Goal: Transaction & Acquisition: Book appointment/travel/reservation

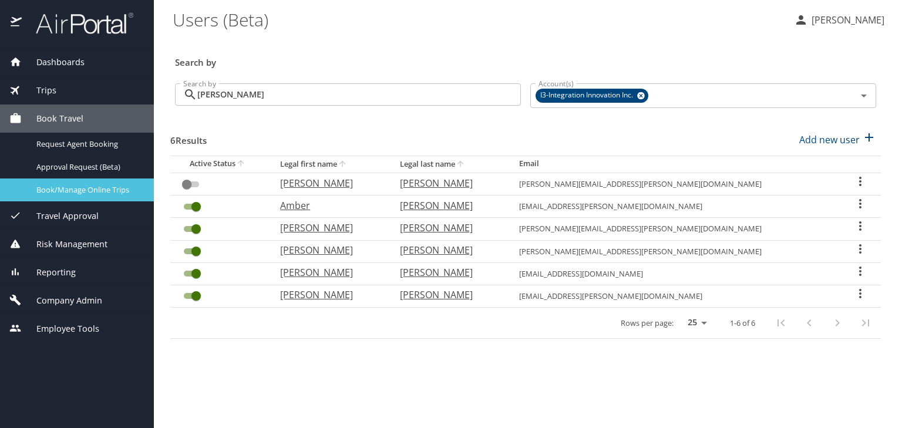
click at [80, 194] on span "Book/Manage Online Trips" at bounding box center [87, 189] width 103 height 11
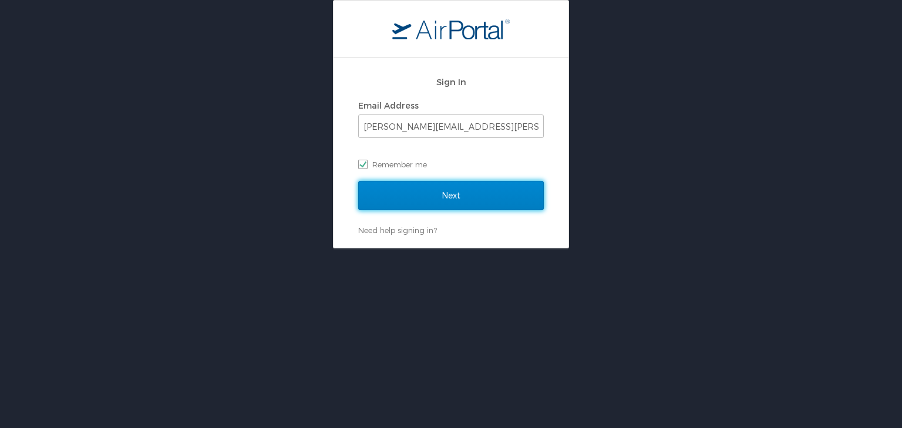
click at [419, 185] on input "Next" at bounding box center [451, 195] width 186 height 29
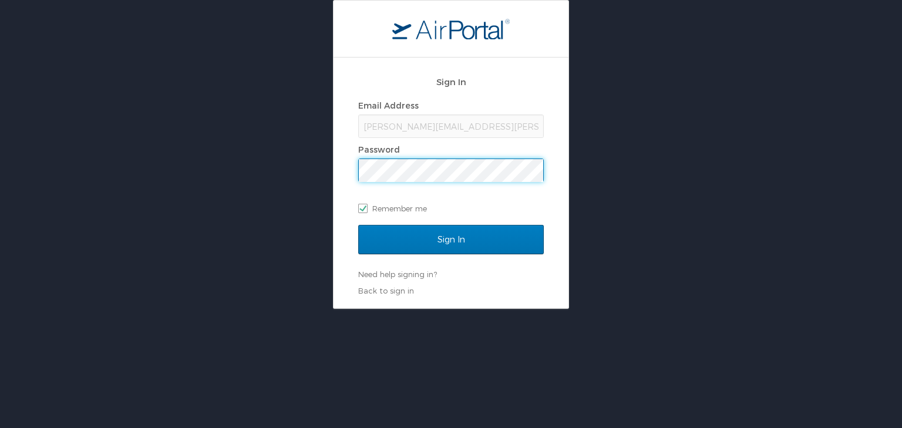
click at [358, 225] on input "Sign In" at bounding box center [451, 239] width 186 height 29
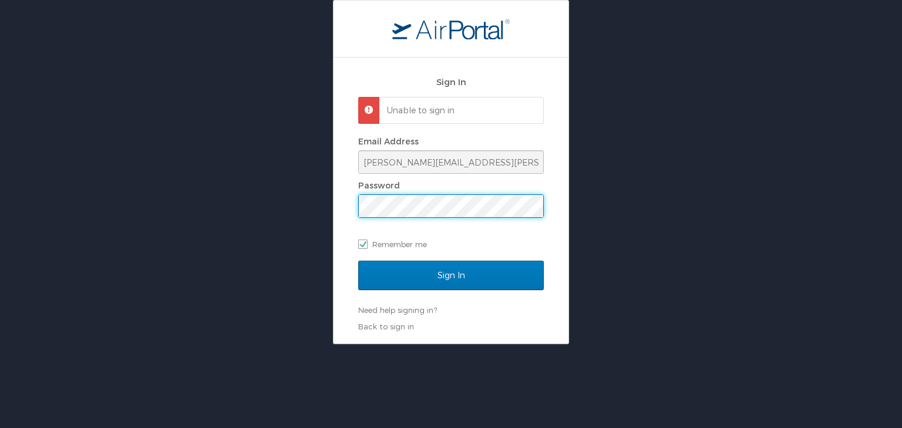
click at [326, 214] on div "Sign In Unable to sign in Email Address lori.allen@i3-corps.com Password Rememb…" at bounding box center [451, 172] width 902 height 344
click at [358, 261] on input "Sign In" at bounding box center [451, 275] width 186 height 29
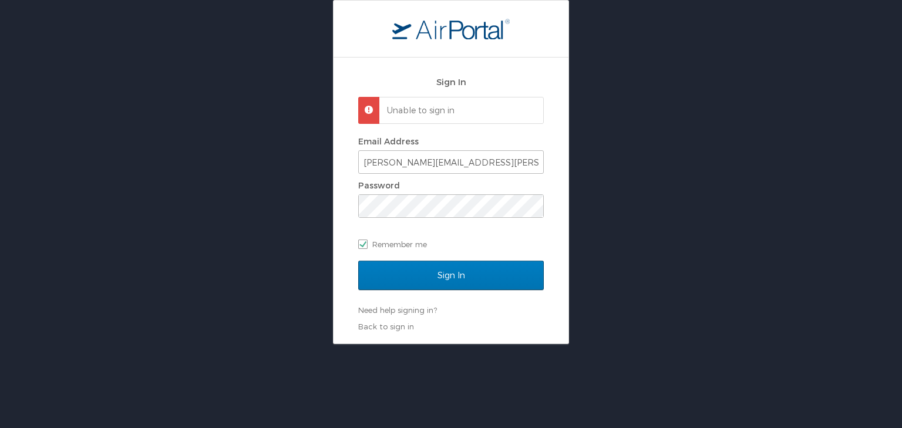
click at [599, 254] on div "Sign In Unable to sign in Email Address lori.allen@i3-corps.com Password Rememb…" at bounding box center [451, 172] width 902 height 344
click at [235, 191] on div "Sign In Unable to sign in Email Address lori.allen@i3-corps.com Password Rememb…" at bounding box center [451, 172] width 902 height 344
click at [358, 261] on input "Sign In" at bounding box center [451, 275] width 186 height 29
click at [336, 205] on div "Sign In Unable to sign in Email Address lori.allen@i3-corps.com Password Rememb…" at bounding box center [450, 201] width 235 height 286
click at [358, 261] on input "Sign In" at bounding box center [451, 275] width 186 height 29
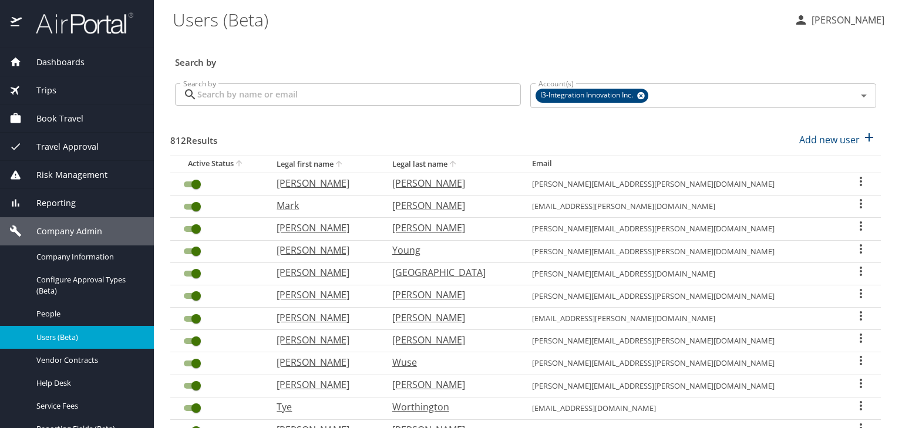
click at [75, 147] on span "Travel Approval" at bounding box center [60, 146] width 77 height 13
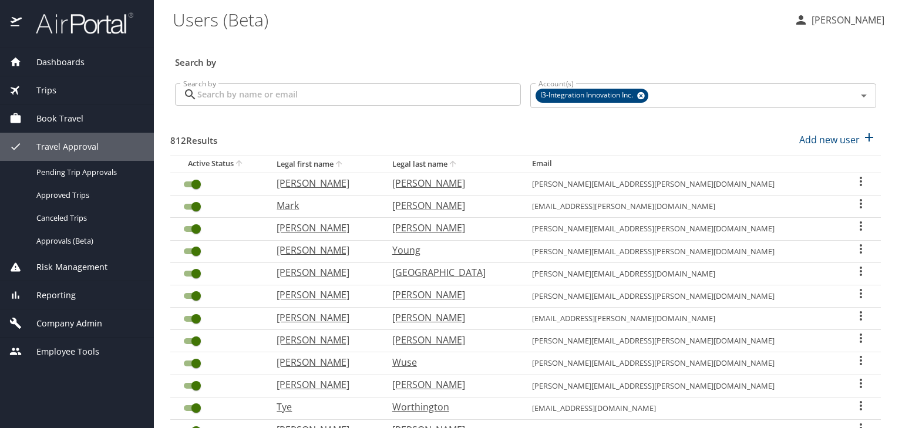
click at [66, 123] on span "Book Travel" at bounding box center [53, 118] width 62 height 13
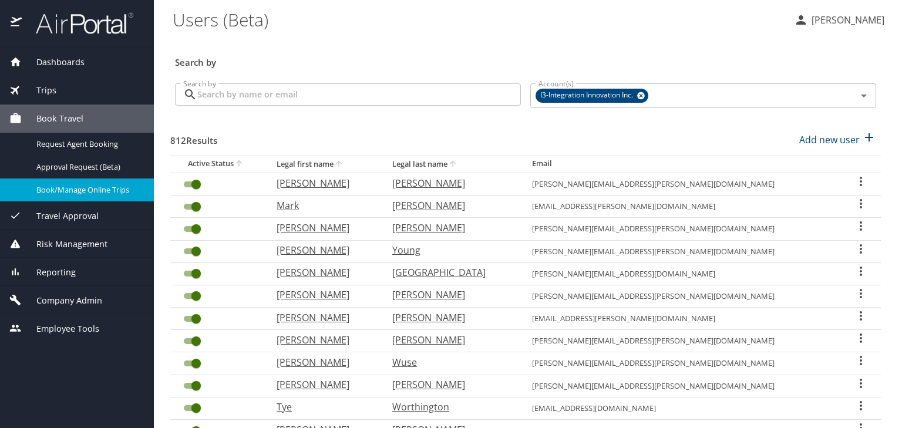
click at [78, 185] on span "Book/Manage Online Trips" at bounding box center [87, 189] width 103 height 11
